Goal: Contribute content

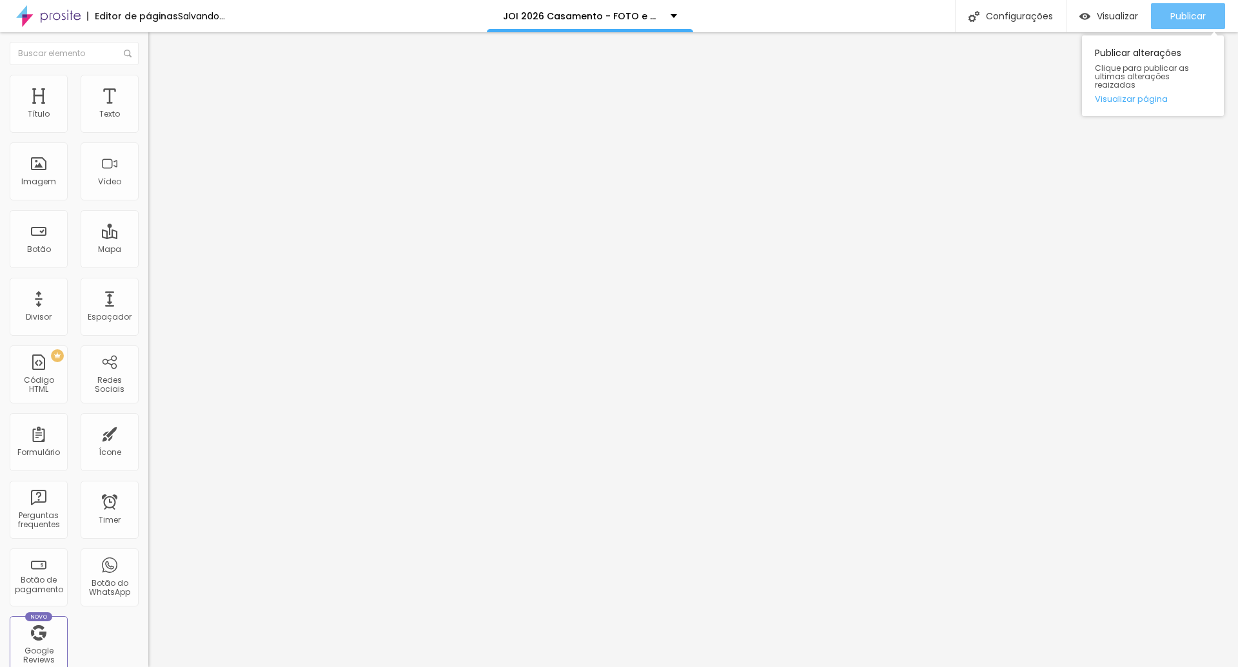
click at [1189, 16] on span "Publicar" at bounding box center [1187, 16] width 35 height 10
click at [1181, 21] on span "Publicar" at bounding box center [1187, 16] width 35 height 10
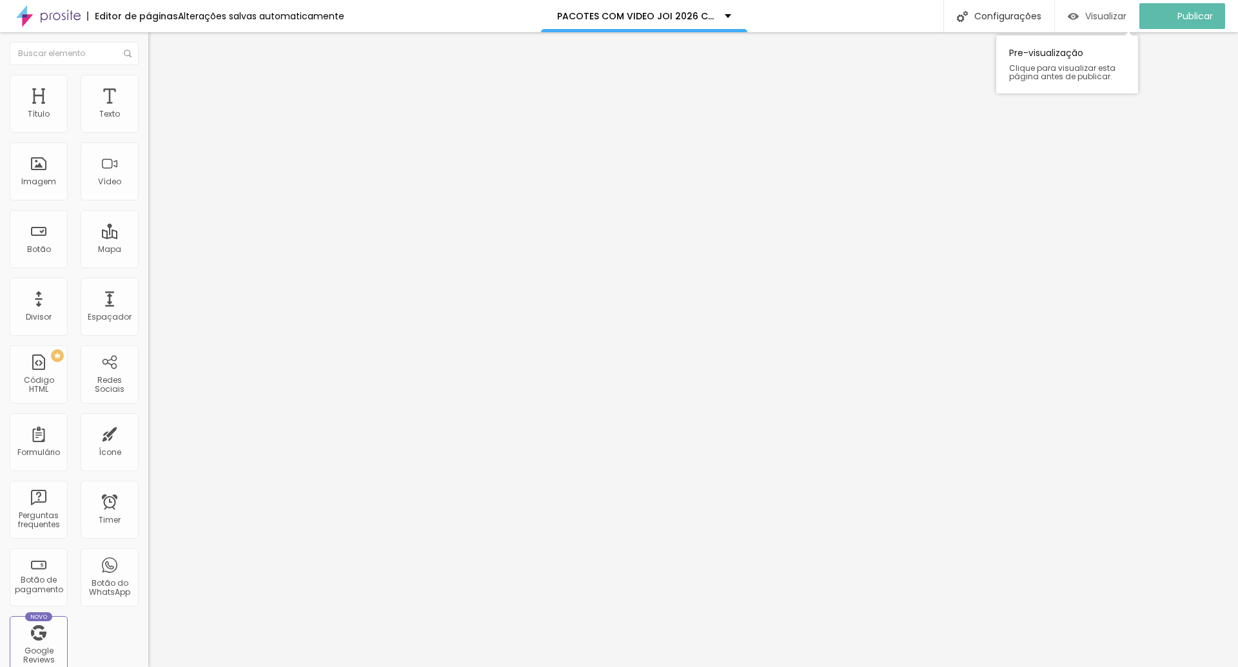
click at [1116, 19] on span "Visualizar" at bounding box center [1105, 16] width 41 height 10
click at [160, 89] on span "Estilo" at bounding box center [170, 83] width 20 height 11
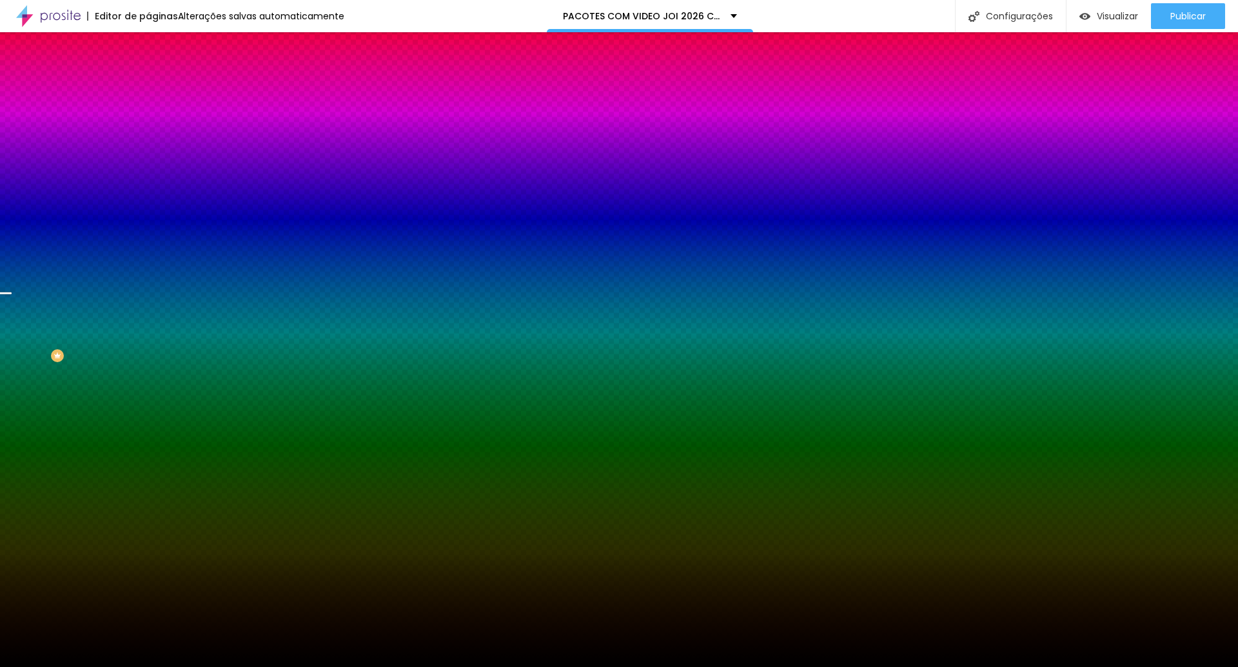
click at [148, 119] on span "Trocar imagem" at bounding box center [183, 113] width 70 height 11
click at [148, 134] on span "Parallax" at bounding box center [164, 128] width 32 height 11
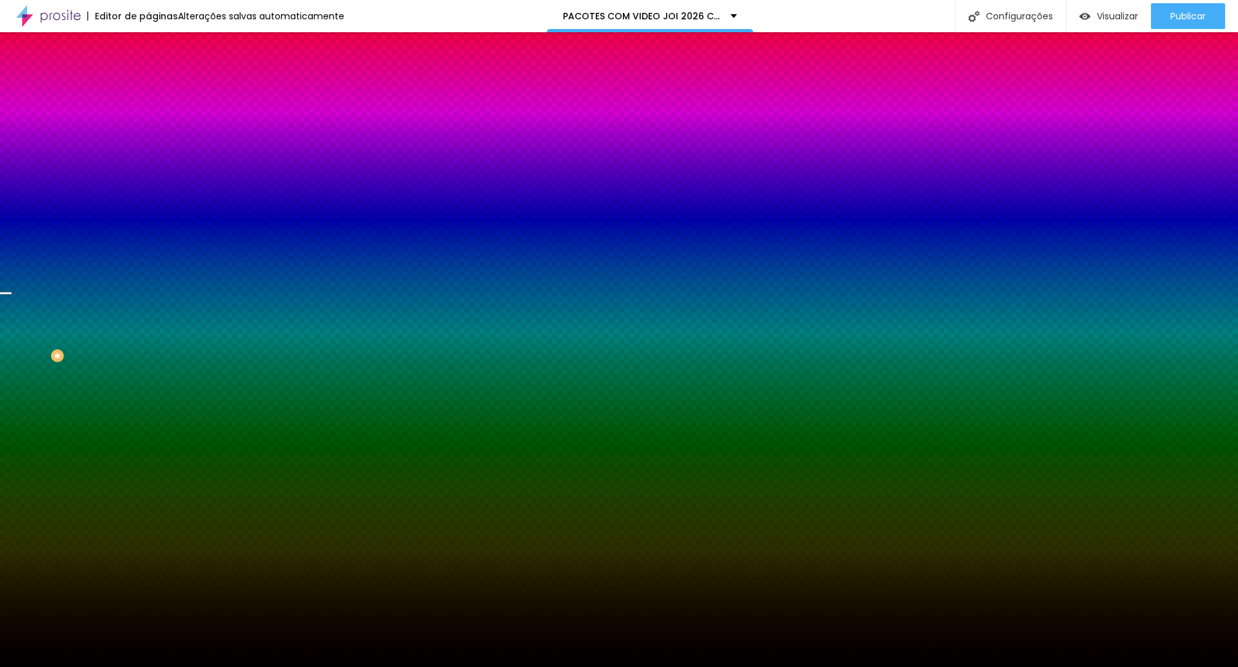
click at [148, 141] on div "Nenhum" at bounding box center [222, 137] width 148 height 8
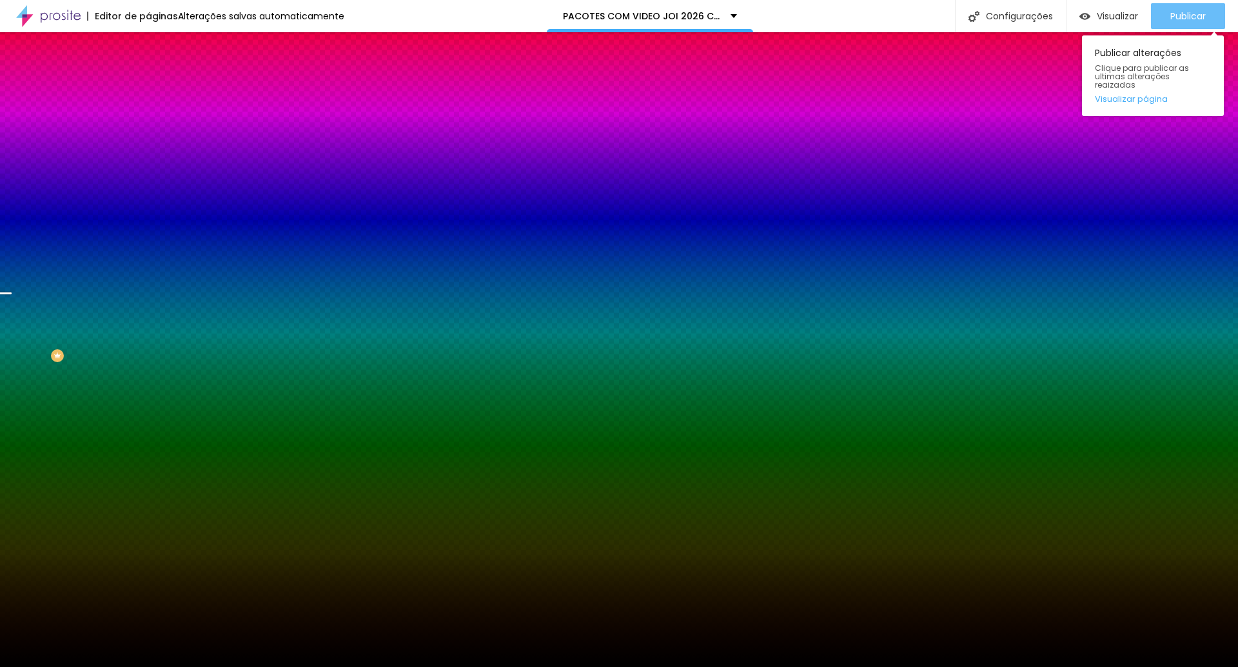
click at [1194, 17] on span "Publicar" at bounding box center [1187, 16] width 35 height 10
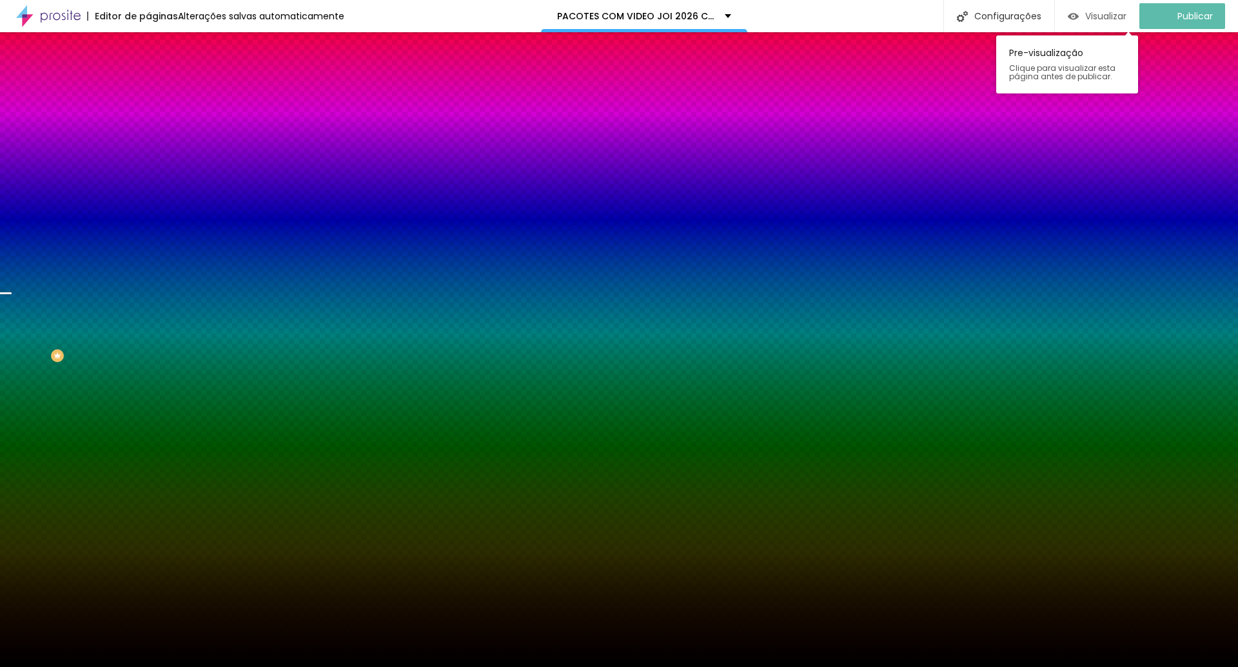
click at [1119, 17] on span "Visualizar" at bounding box center [1105, 16] width 41 height 10
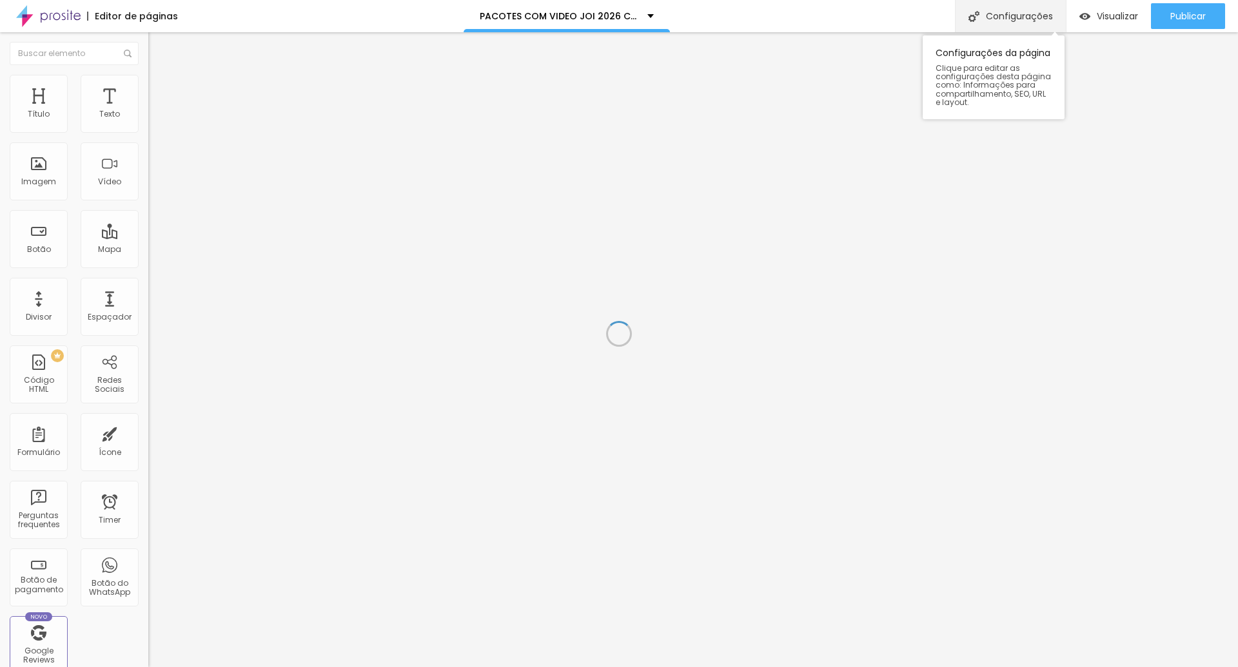
click at [1022, 15] on div "Configurações" at bounding box center [1010, 16] width 111 height 32
